Goal: Task Accomplishment & Management: Complete application form

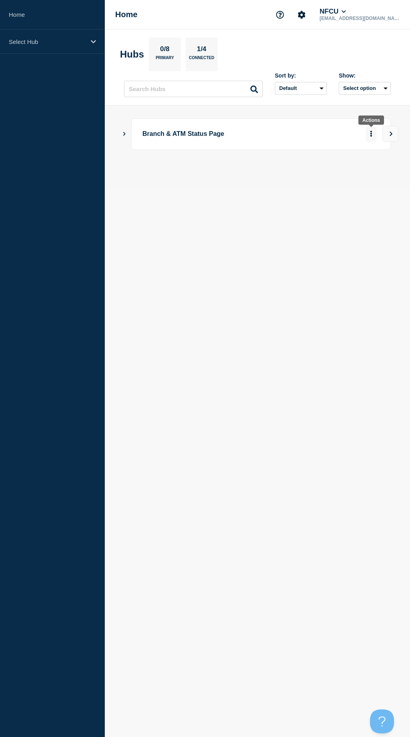
click at [372, 132] on button "More actions" at bounding box center [371, 134] width 10 height 15
click at [122, 132] on icon "Show Connected Hubs" at bounding box center [123, 133] width 5 height 4
click at [142, 134] on div "Branch & ATM Status Page" at bounding box center [260, 134] width 259 height 32
click at [366, 133] on button "More actions" at bounding box center [371, 134] width 10 height 15
click at [124, 130] on div "Branch & ATM Status Page" at bounding box center [257, 134] width 267 height 32
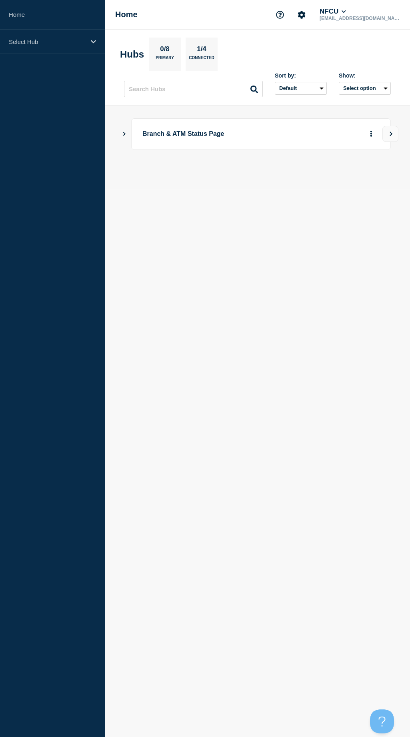
click at [125, 132] on icon "Show Connected Hubs" at bounding box center [123, 133] width 5 height 4
click at [368, 173] on button "More actions" at bounding box center [371, 173] width 10 height 15
click at [365, 198] on button "Create incident" at bounding box center [358, 197] width 40 height 7
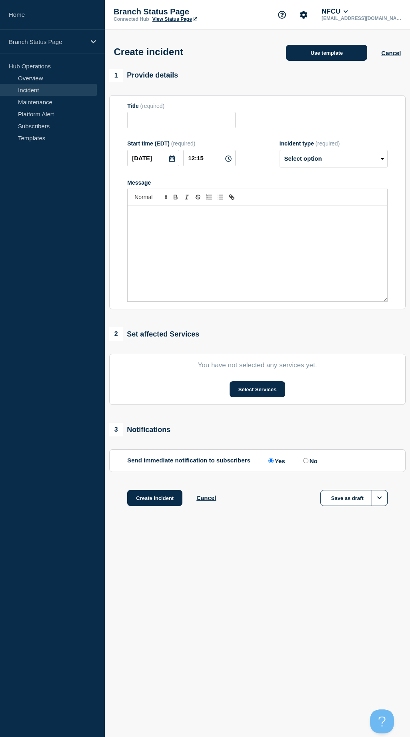
click at [311, 50] on button "Use template" at bounding box center [326, 53] width 81 height 16
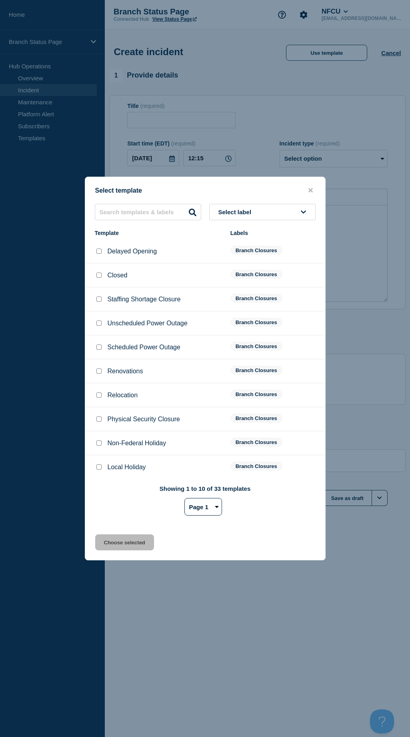
click at [97, 335] on li "Unscheduled Power Outage Branch Closures" at bounding box center [205, 347] width 240 height 24
click at [98, 325] on input "Unscheduled Power Outage checkbox" at bounding box center [98, 323] width 5 height 5
checkbox input "true"
click at [124, 542] on button "Choose selected" at bounding box center [124, 542] width 59 height 16
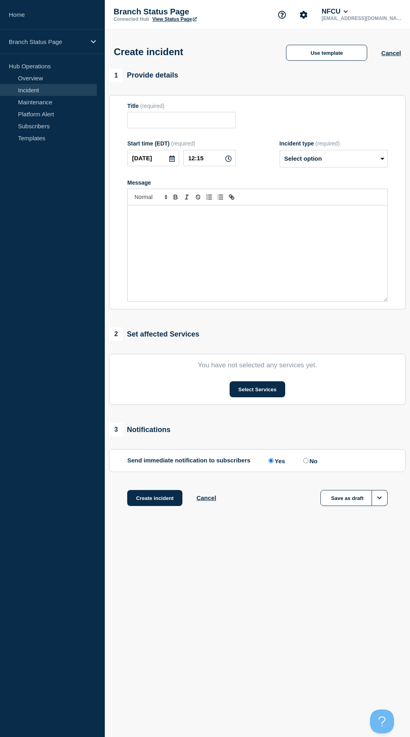
type input "Unscheduled Power Outage"
select select "identified"
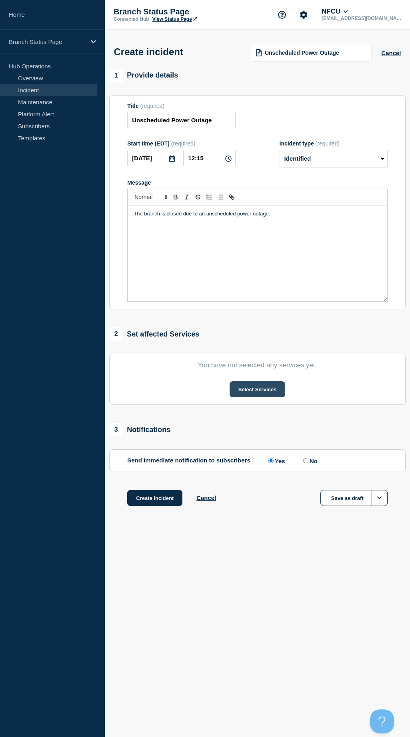
click at [238, 391] on button "Select Services" at bounding box center [257, 389] width 56 height 16
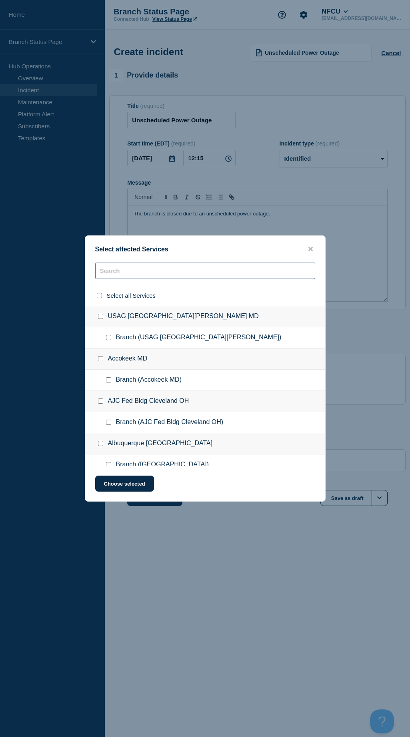
paste input "South Philadelphi"
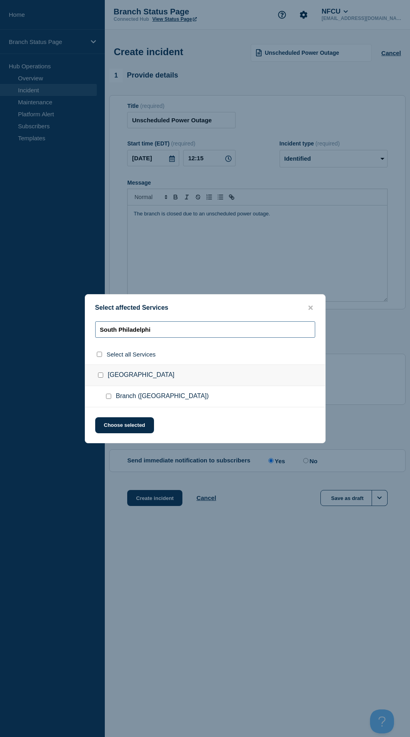
type input "South Philadelphi"
click at [114, 396] on div at bounding box center [110, 396] width 12 height 8
click at [108, 399] on input "Branch (South Philadelphia PA) checkbox" at bounding box center [108, 396] width 5 height 5
checkbox input "true"
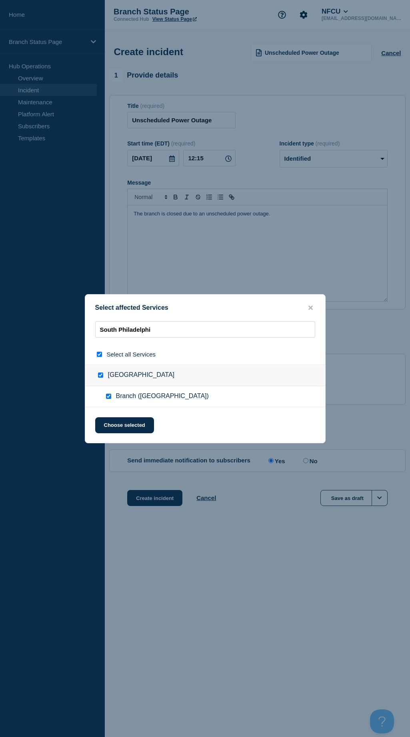
checkbox input "true"
click at [120, 422] on button "Choose selected" at bounding box center [124, 425] width 59 height 16
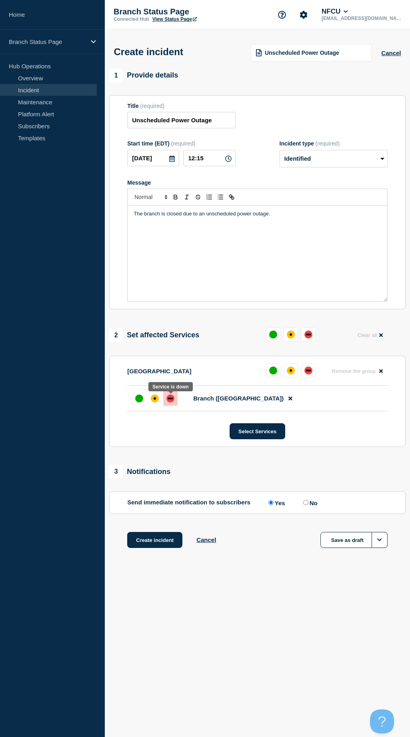
click at [170, 402] on div "down" at bounding box center [170, 398] width 8 height 8
click at [157, 542] on button "Create incident" at bounding box center [154, 540] width 55 height 16
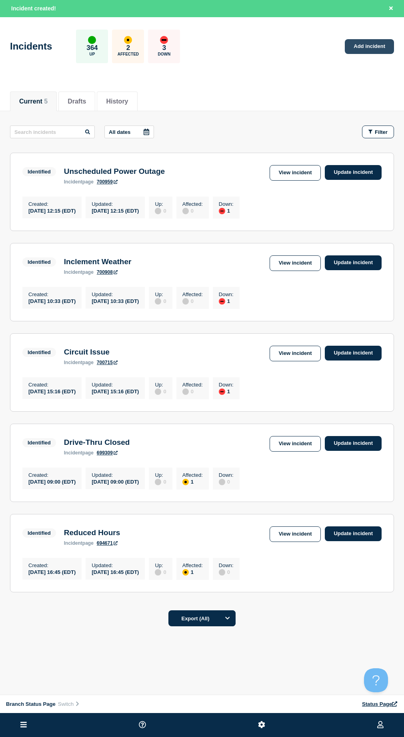
click at [351, 54] on link "Add incident" at bounding box center [369, 46] width 49 height 15
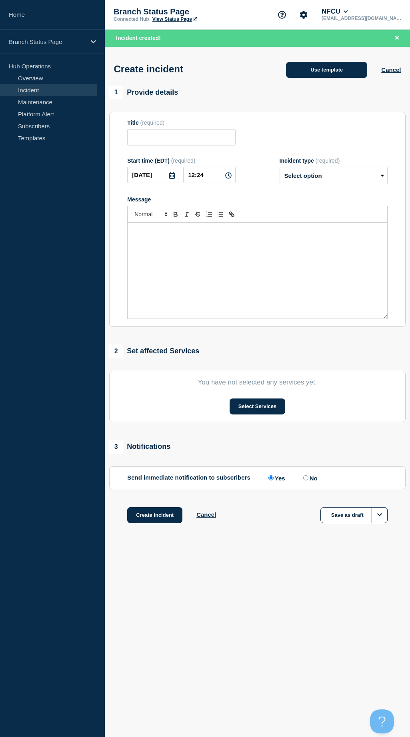
click at [334, 67] on button "Use template" at bounding box center [326, 70] width 81 height 16
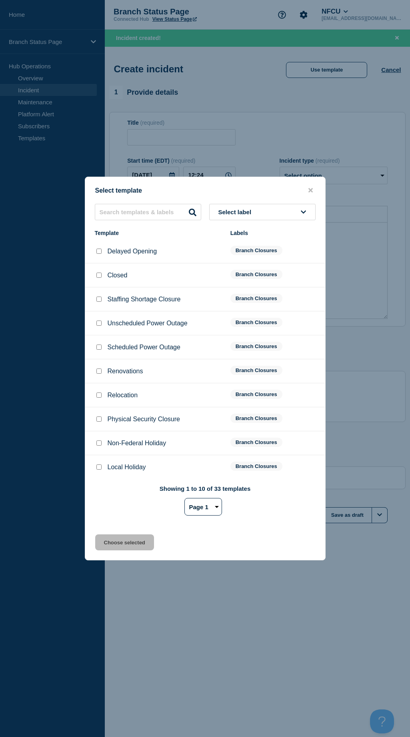
click at [239, 205] on button "Select label" at bounding box center [262, 212] width 106 height 16
click at [243, 309] on button "Branch Closures" at bounding box center [262, 311] width 106 height 16
click at [210, 512] on select "Page 1 Page 2" at bounding box center [203, 507] width 38 height 18
click at [184, 499] on select "Page 1 Page 2" at bounding box center [203, 507] width 38 height 18
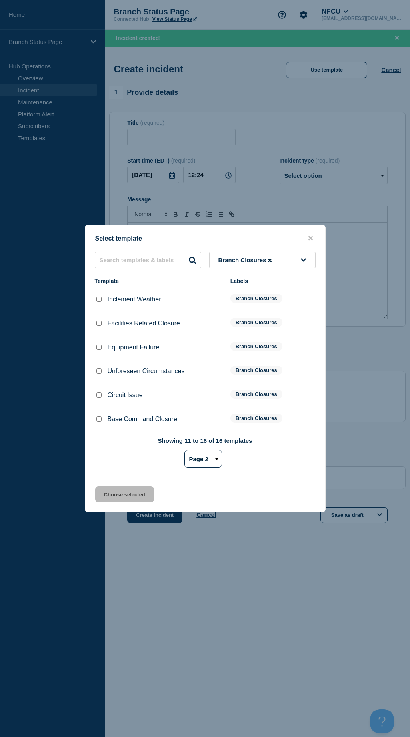
click at [196, 466] on select "Page 1 Page 2" at bounding box center [203, 459] width 38 height 18
click at [184, 451] on select "Page 1 Page 2" at bounding box center [203, 459] width 38 height 18
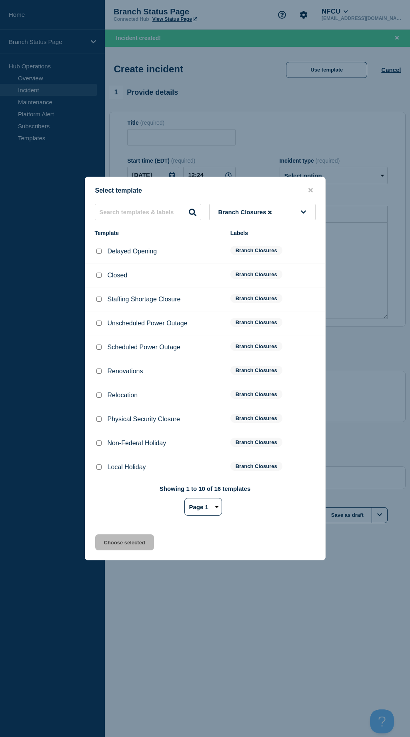
click at [209, 508] on select "Page 1 Page 2" at bounding box center [203, 507] width 38 height 18
click at [184, 499] on select "Page 1 Page 2" at bounding box center [203, 507] width 38 height 18
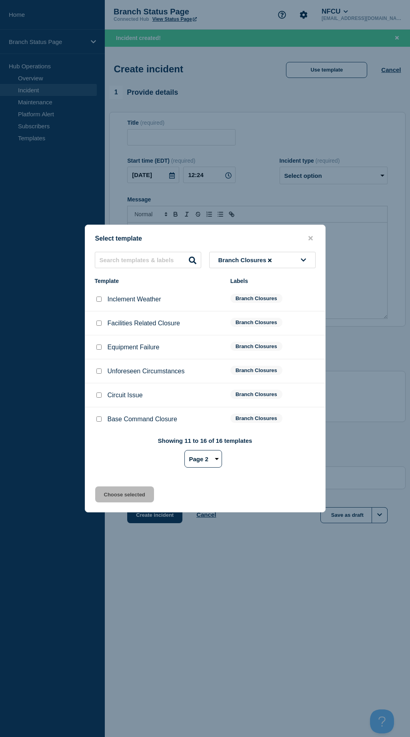
click at [200, 461] on select "Page 1 Page 2" at bounding box center [203, 459] width 38 height 18
click at [184, 451] on select "Page 1 Page 2" at bounding box center [203, 459] width 38 height 18
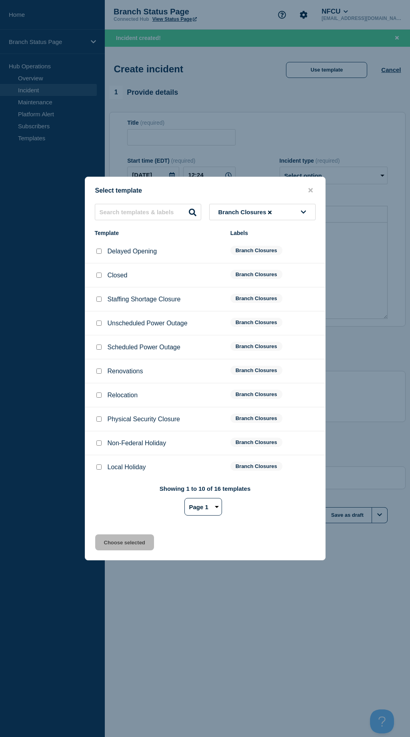
click at [193, 511] on select "Page 1 Page 2" at bounding box center [203, 507] width 38 height 18
select select "2"
click at [184, 499] on select "Page 1 Page 2" at bounding box center [203, 507] width 38 height 18
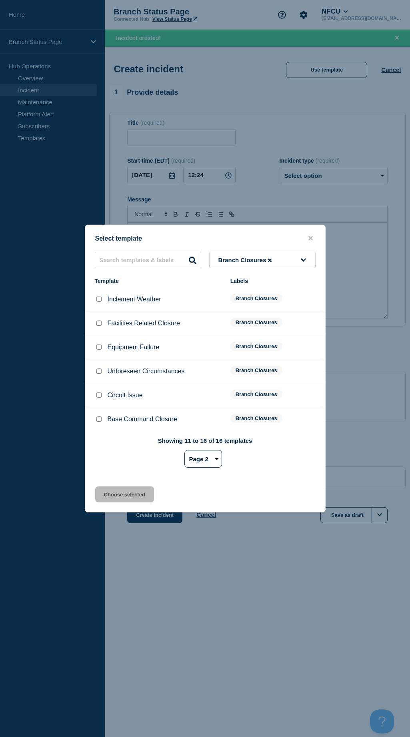
click at [98, 324] on input "Facilities Related Closure checkbox" at bounding box center [98, 323] width 5 height 5
checkbox input "true"
click at [134, 494] on button "Choose selected" at bounding box center [124, 494] width 59 height 16
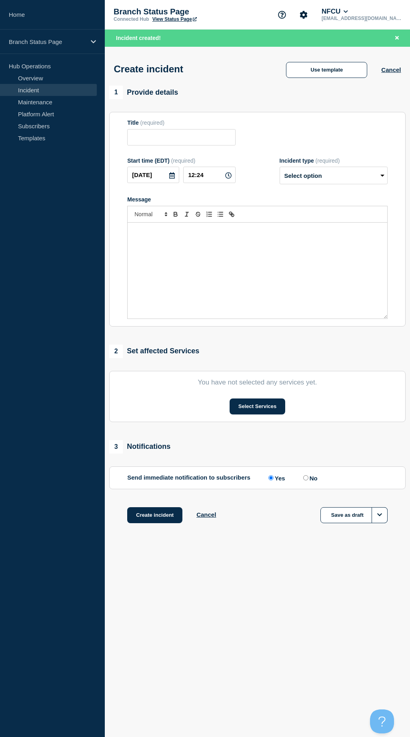
type input "Facilities Related Closure"
select select "identified"
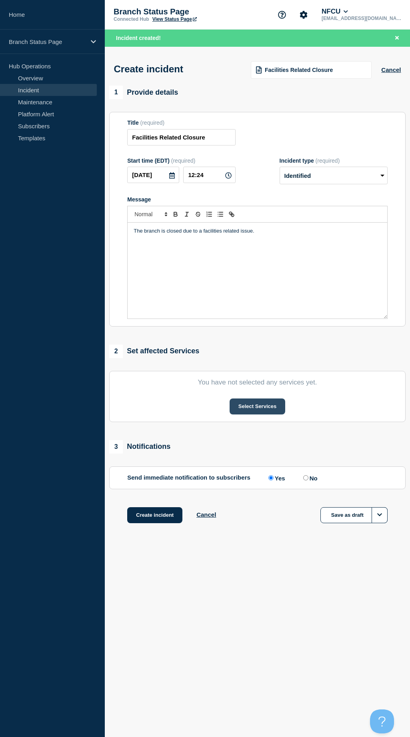
click at [253, 410] on button "Select Services" at bounding box center [257, 406] width 56 height 16
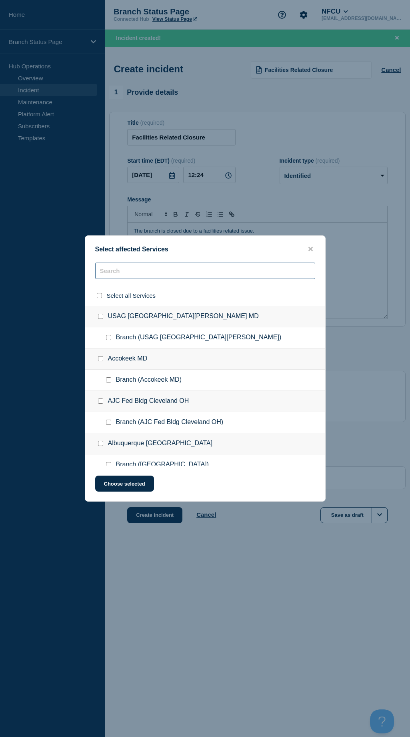
click at [155, 273] on input "text" at bounding box center [205, 271] width 220 height 16
paste input "Quarry San Antonio TX (QRC)"
type input "Quarry San Antonio TX (QRC)"
checkbox input "true"
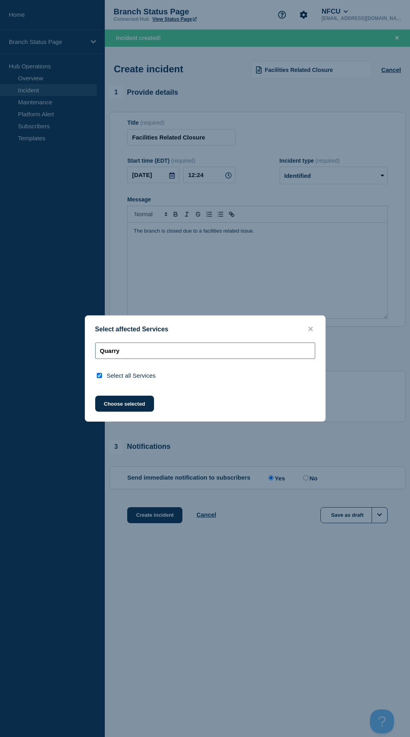
type input "Quarry"
checkbox input "false"
type input "Q"
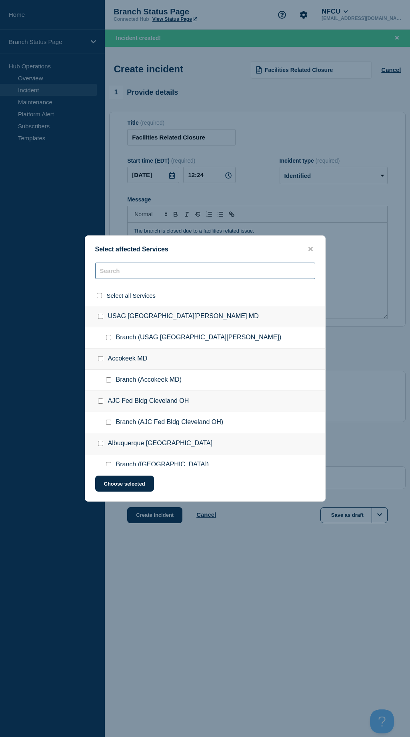
paste input "Quarry San Antonio TX (QRC)"
type input "Quarry San Antonio TX (QRC)"
checkbox input "true"
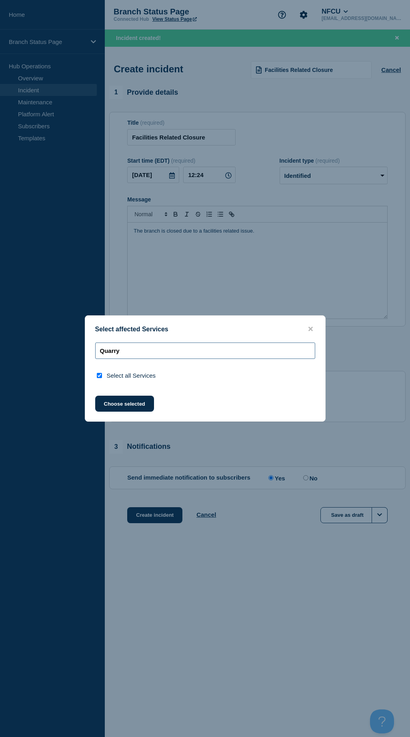
type input "Quarry"
checkbox input "false"
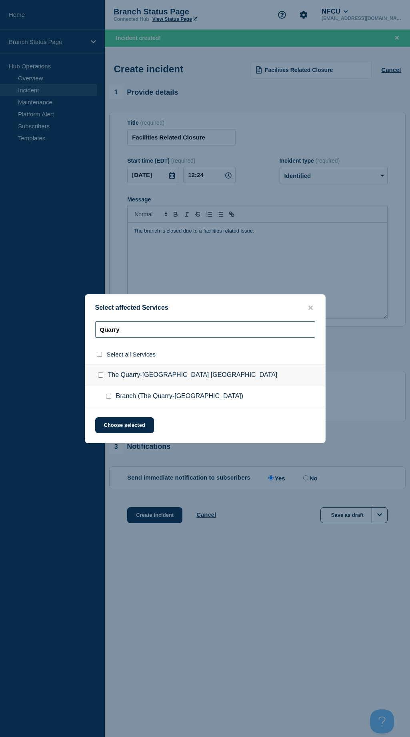
type input "Quarry"
click at [107, 398] on input "Branch (The Quarry-San Antonio TX) checkbox" at bounding box center [108, 396] width 5 height 5
checkbox input "true"
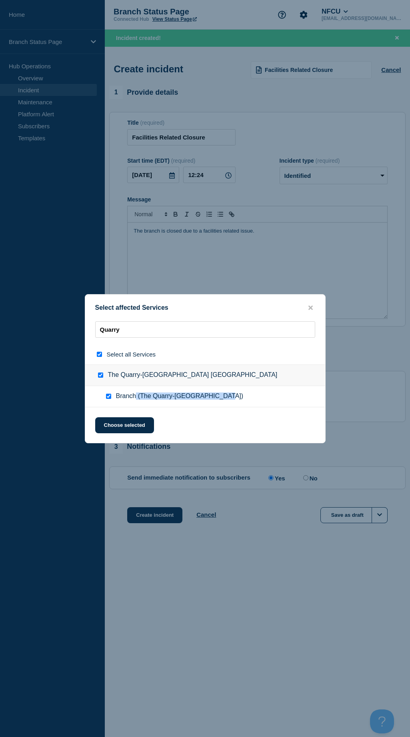
drag, startPoint x: 240, startPoint y: 398, endPoint x: 136, endPoint y: 398, distance: 103.9
click at [136, 398] on ul "Branch (The Quarry-San Antonio TX)" at bounding box center [205, 396] width 240 height 21
drag, startPoint x: 136, startPoint y: 398, endPoint x: 143, endPoint y: 396, distance: 7.0
copy span "(The Quarry-San Antonio TX)"
click at [143, 424] on button "Choose selected" at bounding box center [124, 425] width 59 height 16
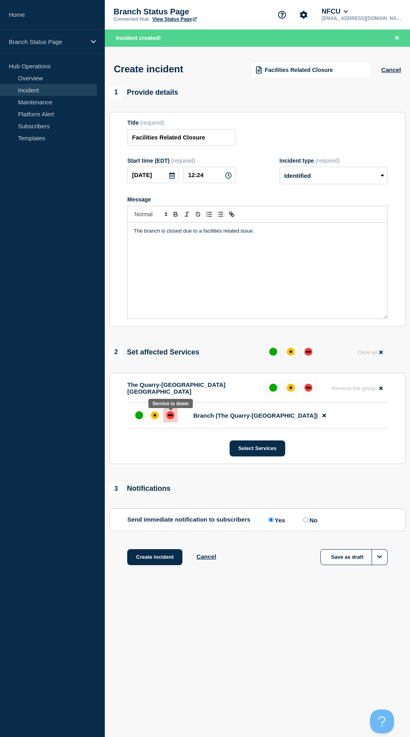
click at [172, 416] on div "down" at bounding box center [170, 415] width 8 height 8
click at [163, 555] on button "Create incident" at bounding box center [154, 557] width 55 height 16
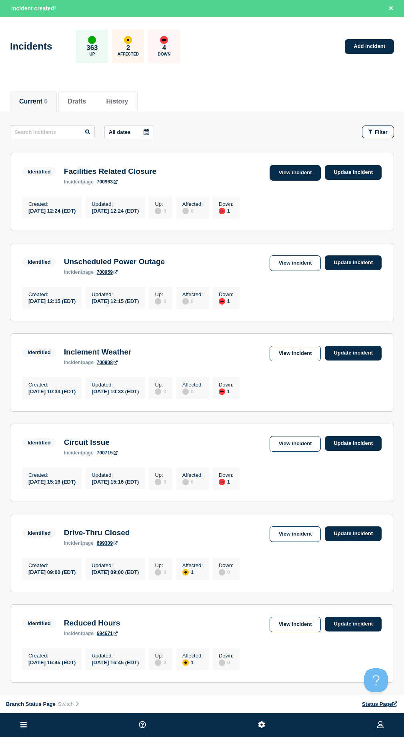
click at [287, 181] on link "View incident" at bounding box center [295, 173] width 52 height 16
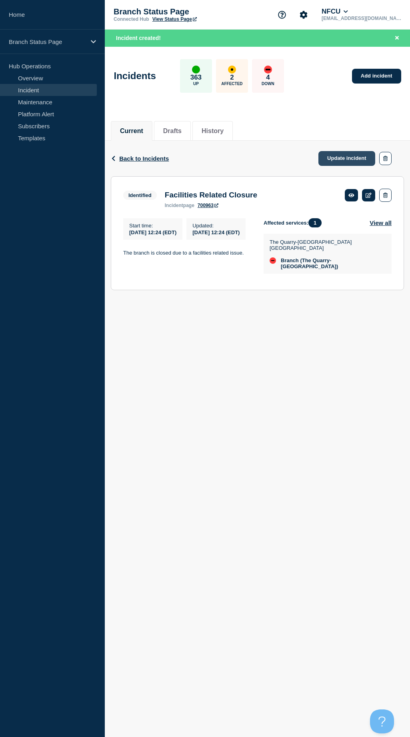
click at [344, 157] on link "Update incident" at bounding box center [346, 158] width 57 height 15
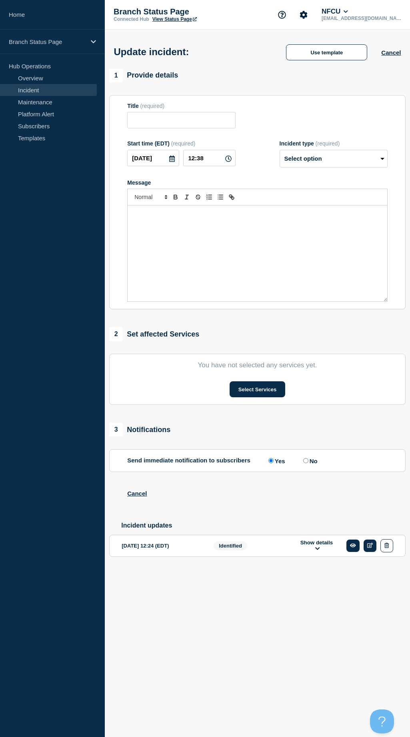
type input "Facilities Related Closure"
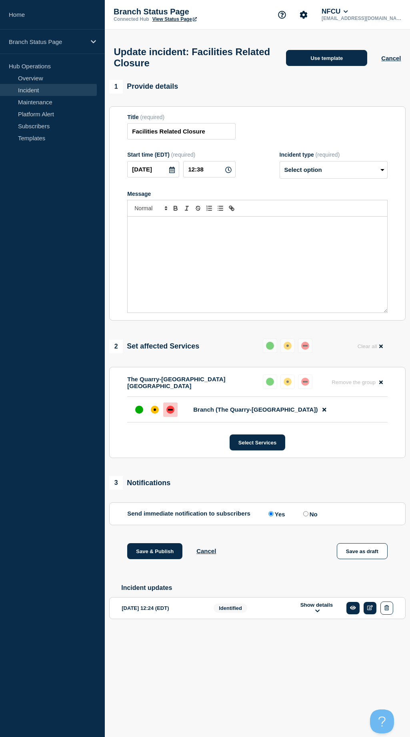
click at [343, 62] on button "Use template" at bounding box center [326, 58] width 81 height 16
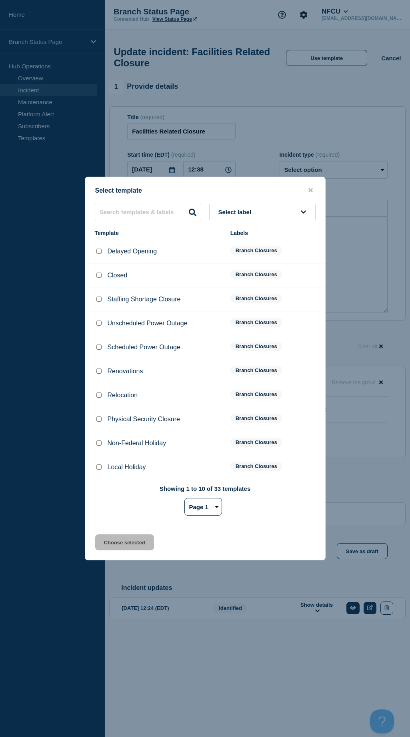
click at [240, 212] on span "Select label" at bounding box center [236, 212] width 36 height 7
click at [242, 272] on button "Branch Resolved (During Normal Business Hours)" at bounding box center [262, 275] width 106 height 23
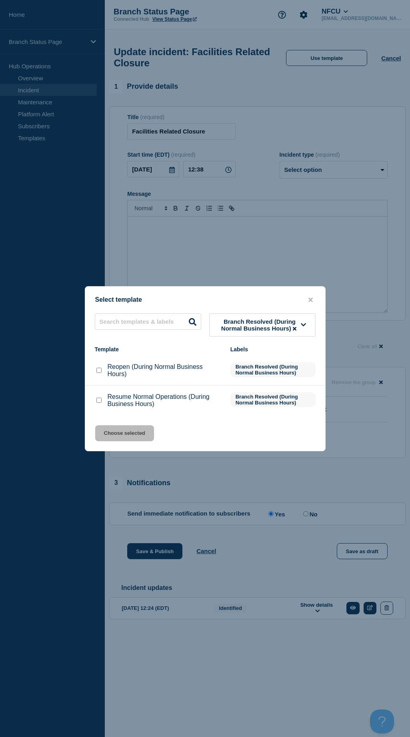
click at [98, 401] on input "Resume Normal Operations (During Business Hours) checkbox" at bounding box center [98, 400] width 5 height 5
checkbox input "true"
click at [115, 430] on button "Choose selected" at bounding box center [124, 433] width 59 height 16
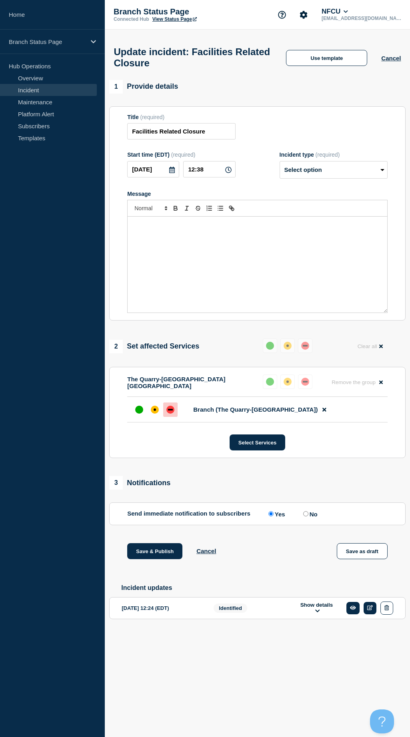
select select "resolved"
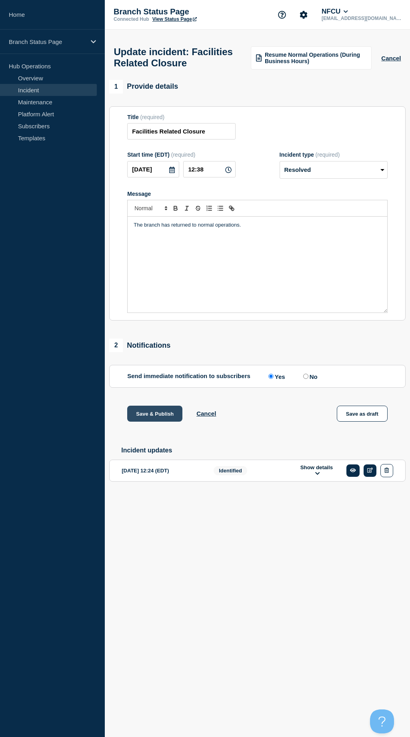
click at [140, 422] on button "Save & Publish" at bounding box center [154, 414] width 55 height 16
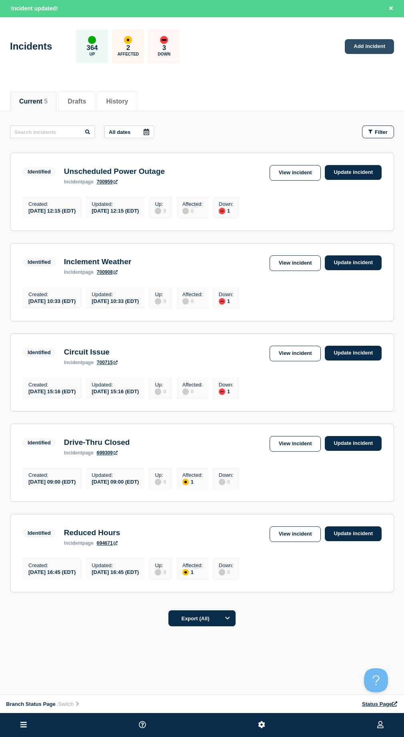
click at [363, 54] on link "Add incident" at bounding box center [369, 46] width 49 height 15
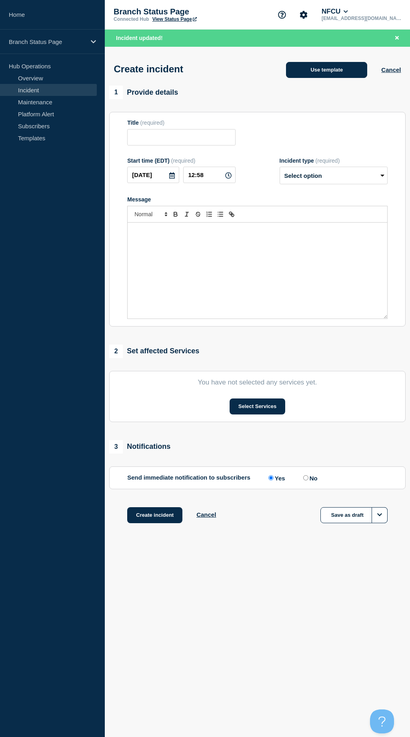
click at [313, 72] on button "Use template" at bounding box center [326, 70] width 81 height 16
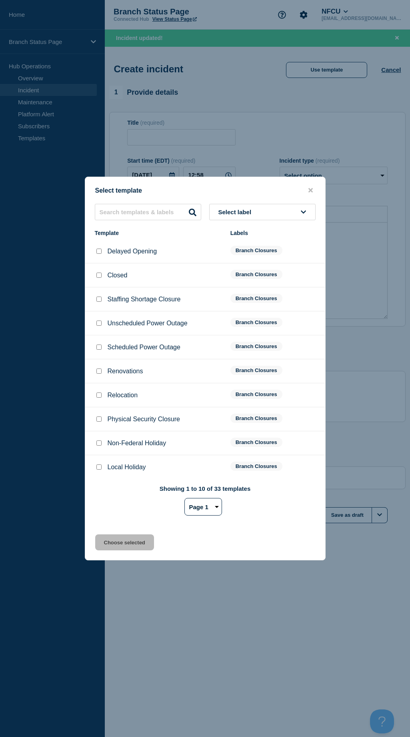
click at [303, 205] on button "Select label" at bounding box center [262, 212] width 106 height 16
click at [247, 275] on button "Branch Resolved (During Normal Business Hours)" at bounding box center [262, 275] width 106 height 23
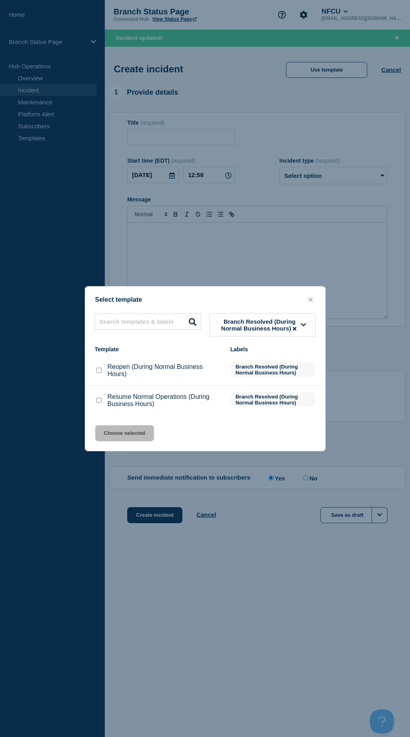
click at [98, 402] on input "Resume Normal Operations (During Business Hours) checkbox" at bounding box center [98, 400] width 5 height 5
checkbox input "true"
click at [118, 434] on button "Choose selected" at bounding box center [124, 433] width 59 height 16
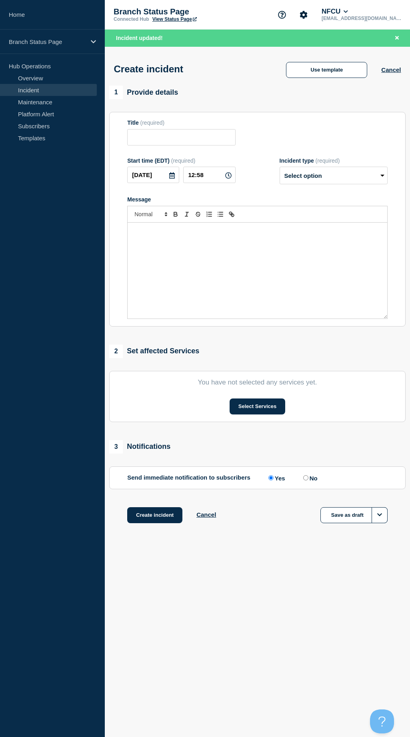
type input "Resume Normal Operations (During Business Hours)"
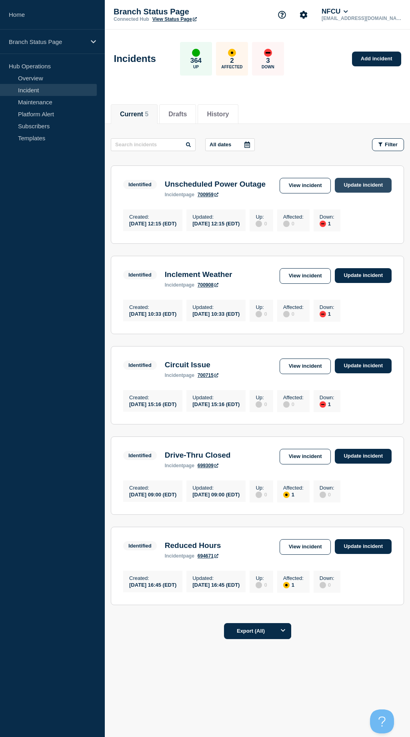
click at [355, 187] on link "Update incident" at bounding box center [363, 185] width 57 height 15
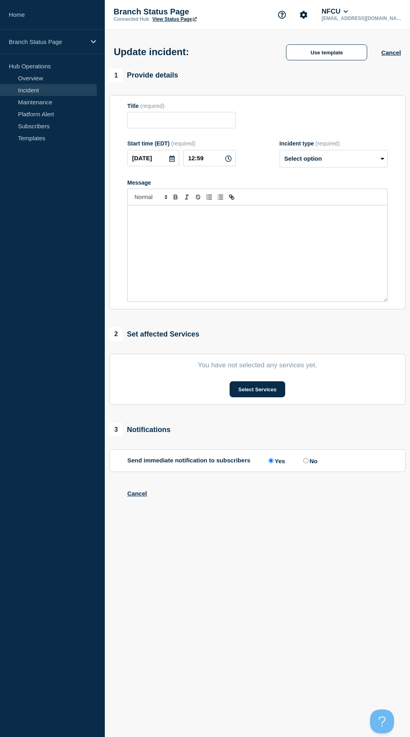
type input "Unscheduled Power Outage"
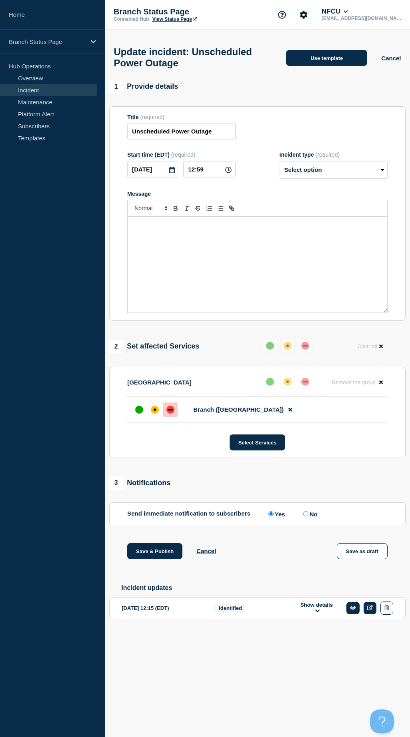
click at [337, 61] on button "Use template" at bounding box center [326, 58] width 81 height 16
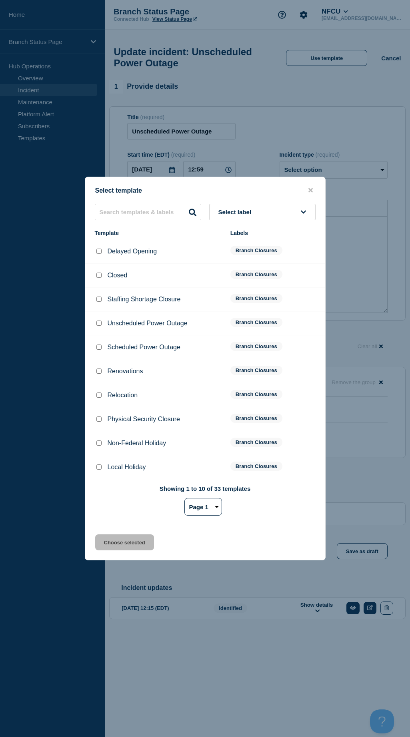
click at [239, 213] on span "Select label" at bounding box center [236, 212] width 36 height 7
click at [242, 259] on button "Branch Resolved (After Hours)" at bounding box center [262, 255] width 106 height 16
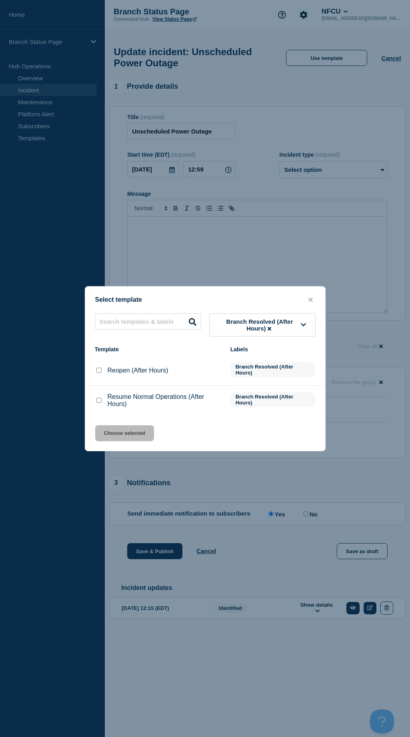
click at [253, 317] on button "Branch Resolved (After Hours)" at bounding box center [262, 324] width 106 height 23
click at [229, 384] on button "Branch Resolved (During Normal Business Hours)" at bounding box center [262, 384] width 106 height 23
click at [99, 399] on input "Resume Normal Operations (During Business Hours) checkbox" at bounding box center [98, 400] width 5 height 5
checkbox input "true"
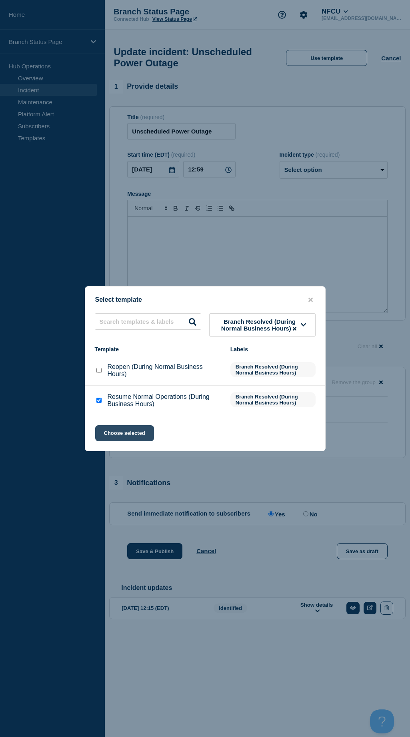
click at [121, 434] on button "Choose selected" at bounding box center [124, 433] width 59 height 16
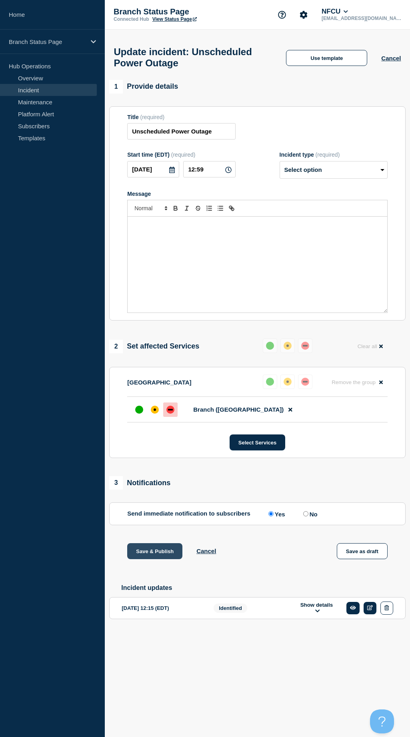
select select "resolved"
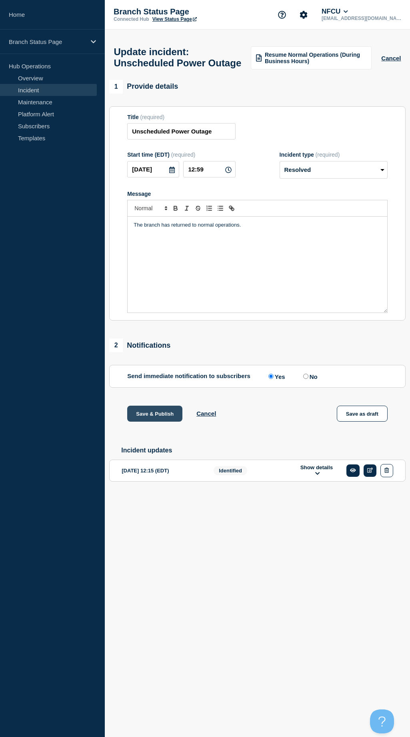
click at [135, 422] on button "Save & Publish" at bounding box center [154, 414] width 55 height 16
